Goal: Task Accomplishment & Management: Manage account settings

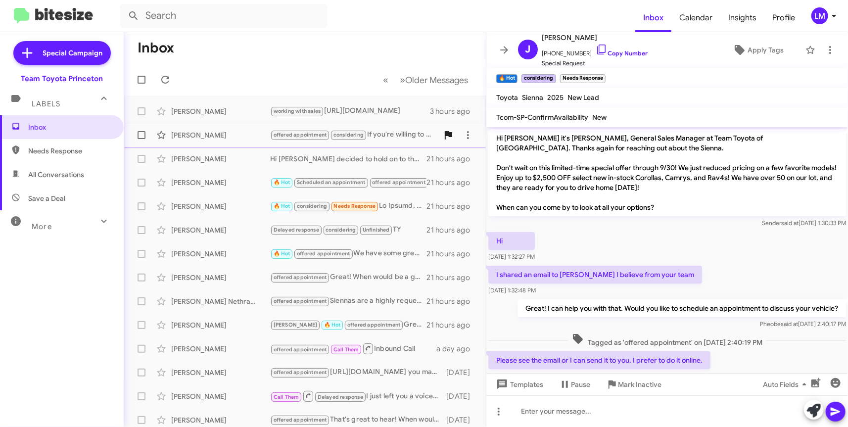
scroll to position [460, 0]
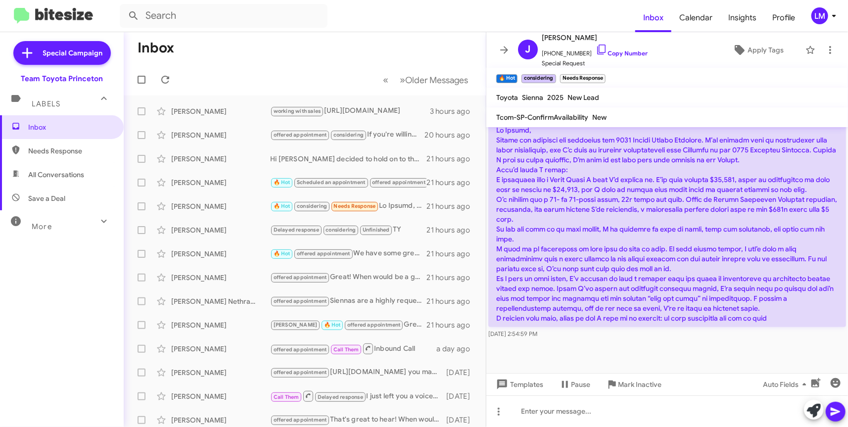
drag, startPoint x: 289, startPoint y: 68, endPoint x: 130, endPoint y: 72, distance: 158.9
click at [284, 67] on mat-toolbar-row "« Previous » Next Older Messages" at bounding box center [305, 80] width 362 height 32
click at [64, 84] on mat-expansion-panel-header "Labels" at bounding box center [62, 100] width 124 height 32
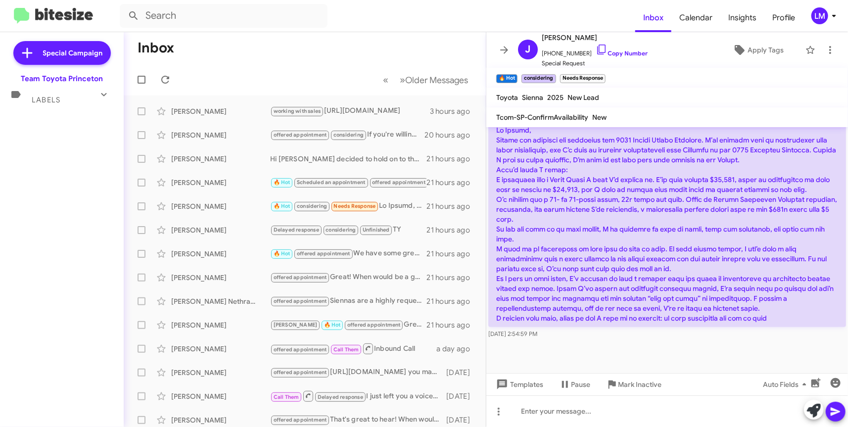
click at [298, 73] on mat-toolbar-row "« Previous » Next Older Messages" at bounding box center [305, 80] width 362 height 32
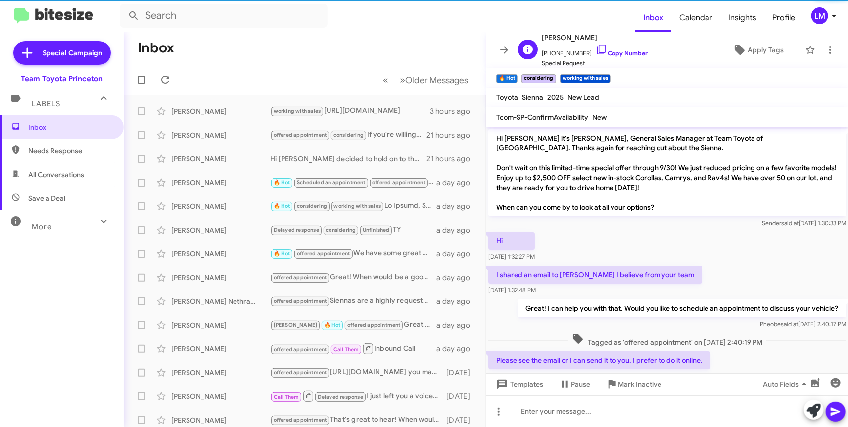
scroll to position [503, 0]
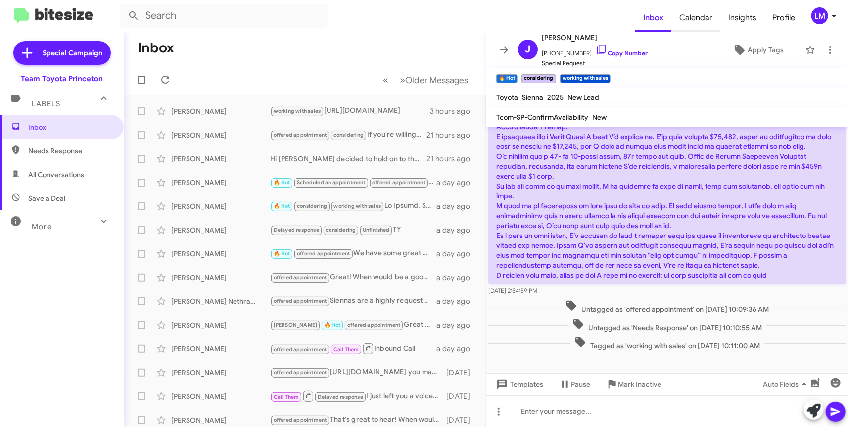
click at [713, 15] on span "Calendar" at bounding box center [696, 17] width 49 height 29
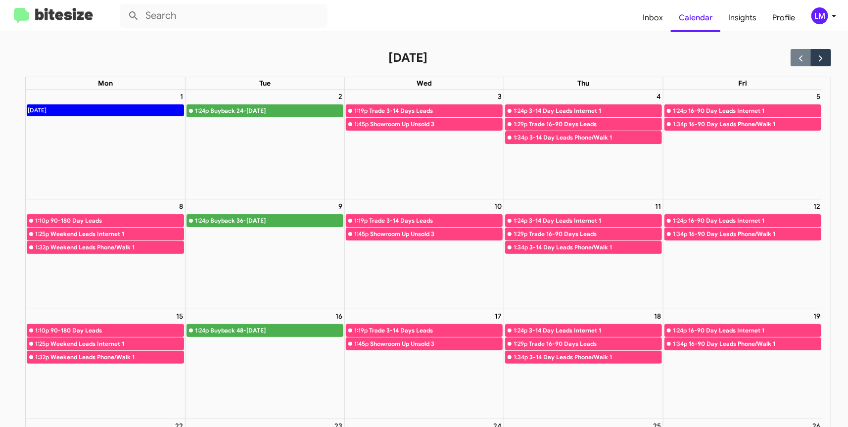
click at [828, 20] on icon at bounding box center [834, 16] width 12 height 12
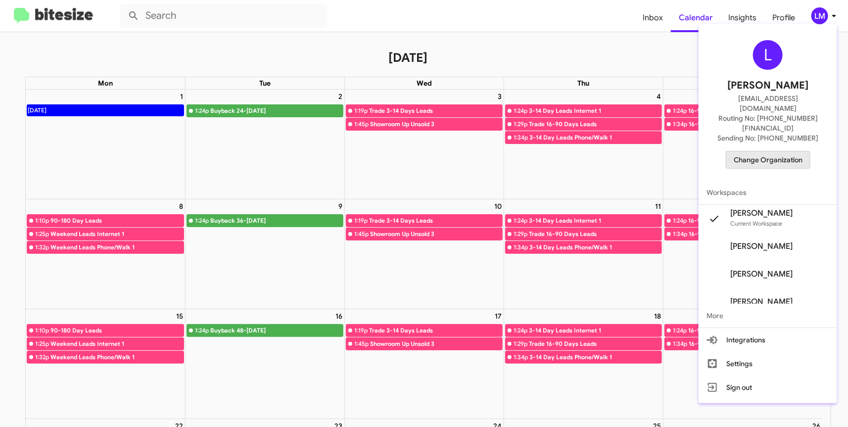
click at [786, 151] on span "Change Organization" at bounding box center [768, 159] width 69 height 17
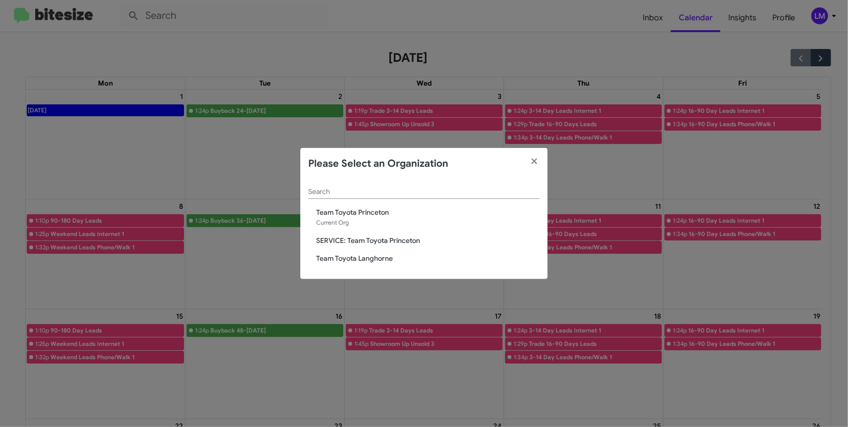
click at [365, 260] on span "Team Toyota Langhorne" at bounding box center [428, 258] width 224 height 10
